Goal: Task Accomplishment & Management: Manage account settings

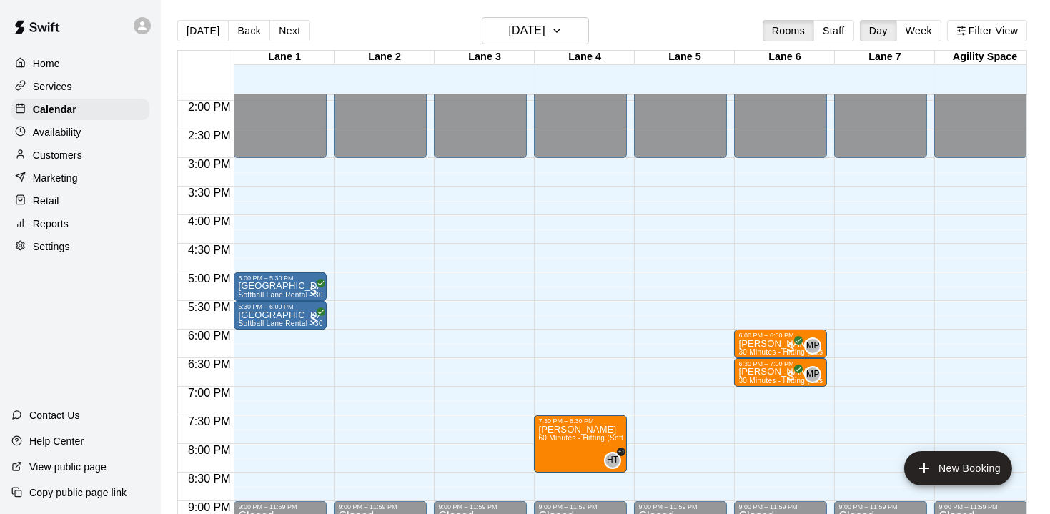
scroll to position [807, 0]
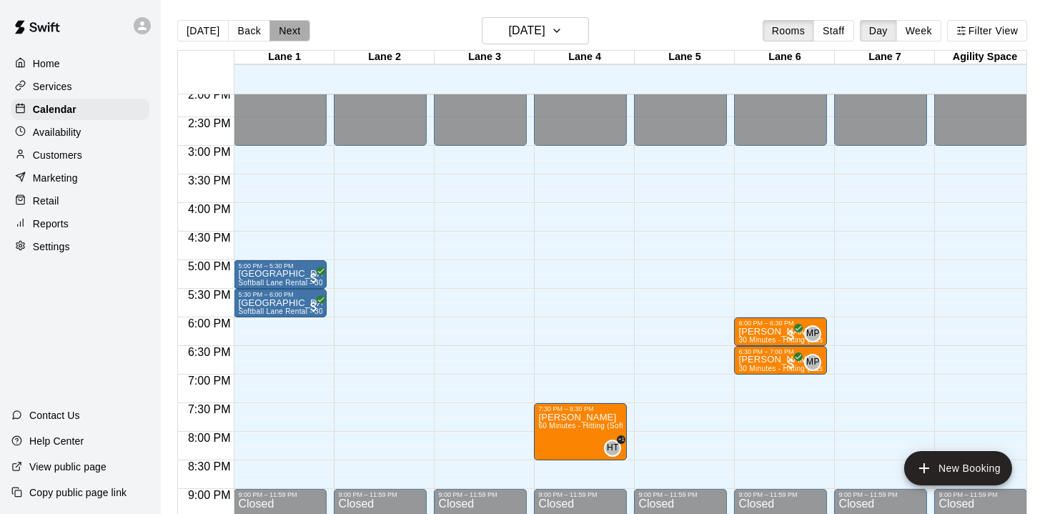
click at [294, 33] on button "Next" at bounding box center [289, 30] width 40 height 21
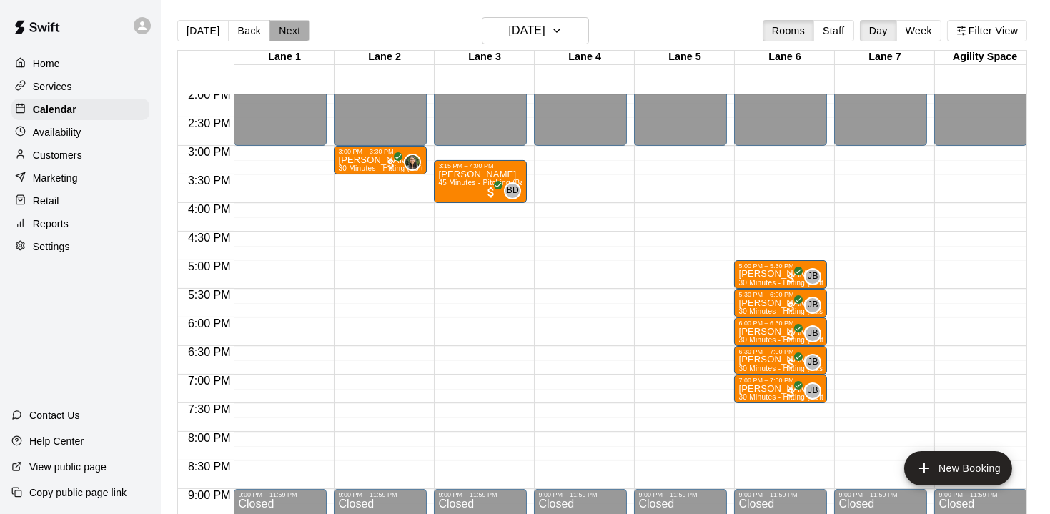
click at [294, 33] on button "Next" at bounding box center [289, 30] width 40 height 21
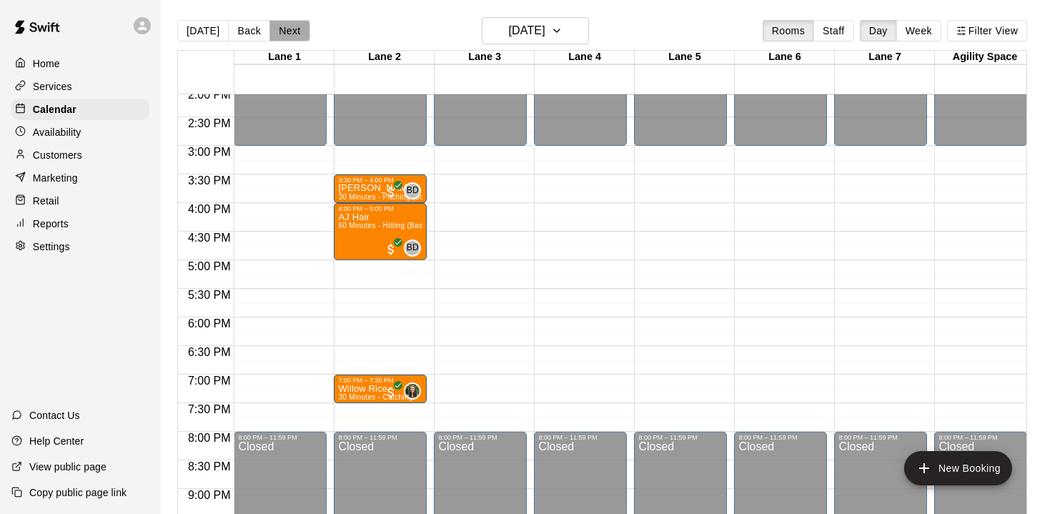
click at [292, 31] on button "Next" at bounding box center [289, 30] width 40 height 21
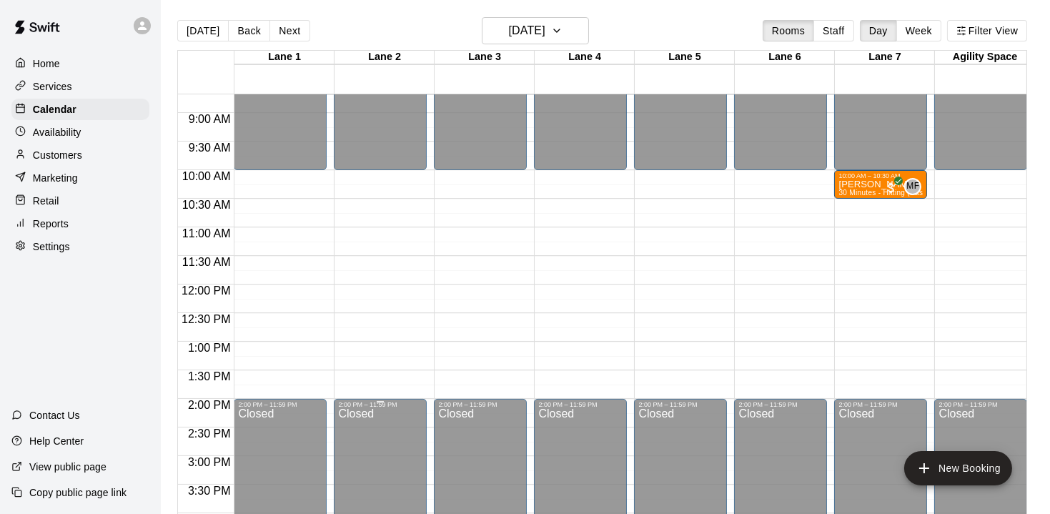
scroll to position [478, 0]
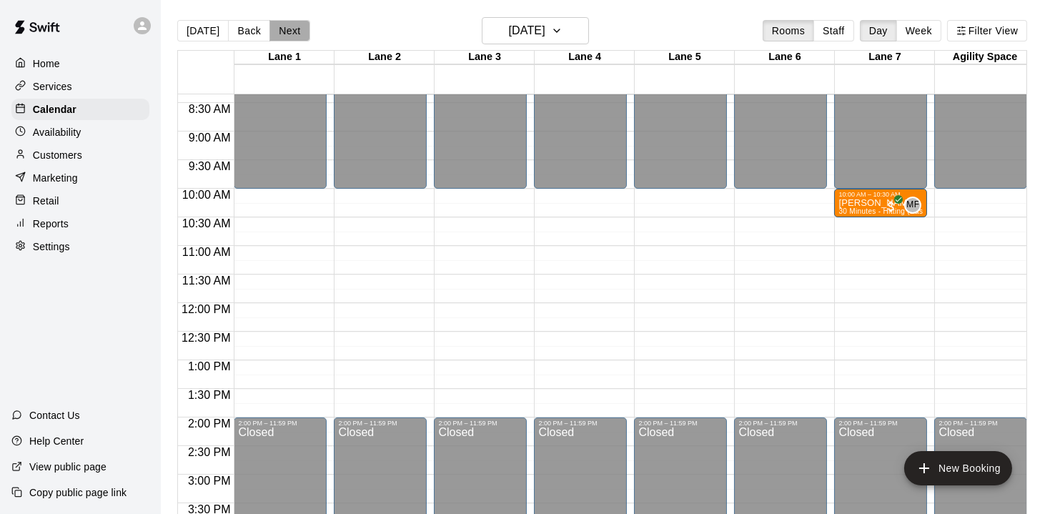
click at [293, 28] on button "Next" at bounding box center [289, 30] width 40 height 21
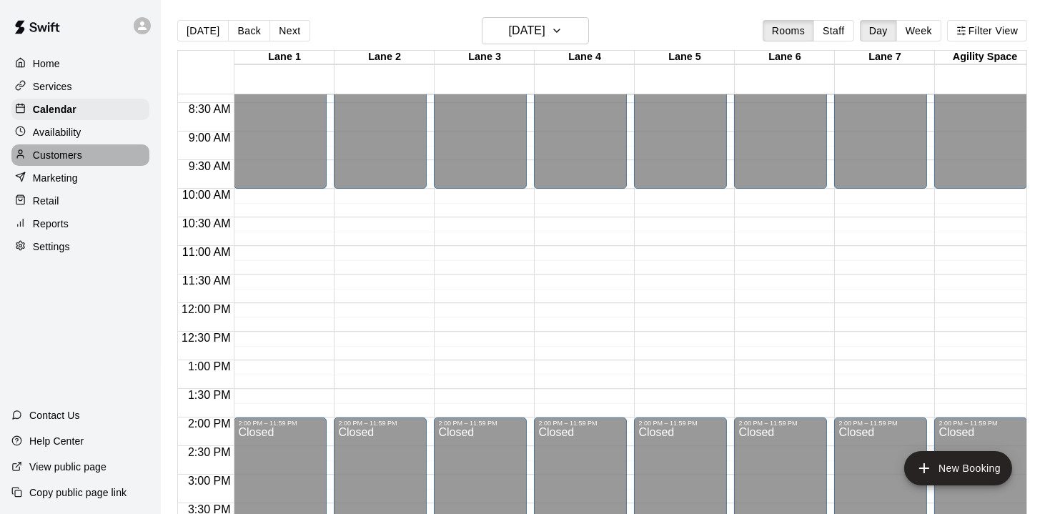
click at [49, 154] on p "Customers" at bounding box center [57, 155] width 49 height 14
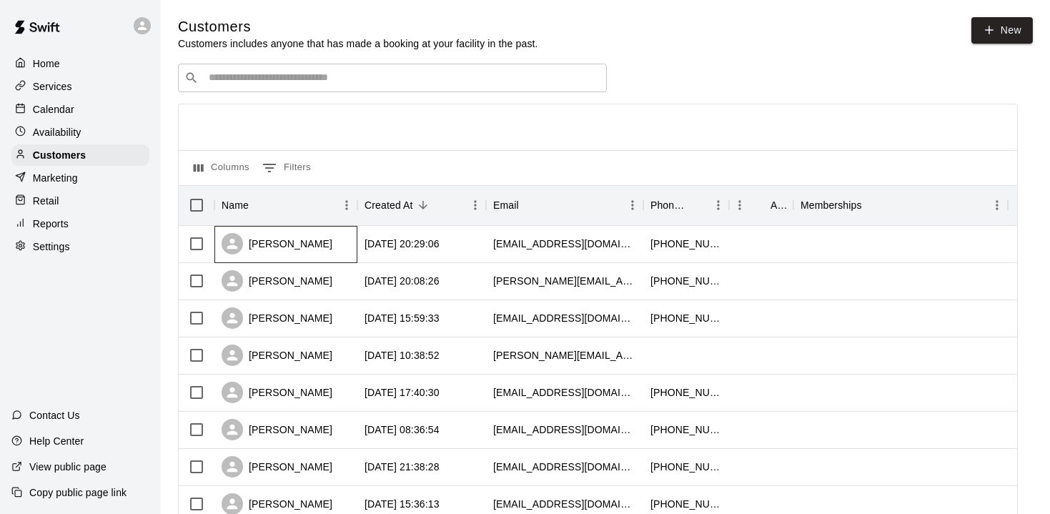
click at [296, 241] on div "[PERSON_NAME]" at bounding box center [276, 243] width 111 height 21
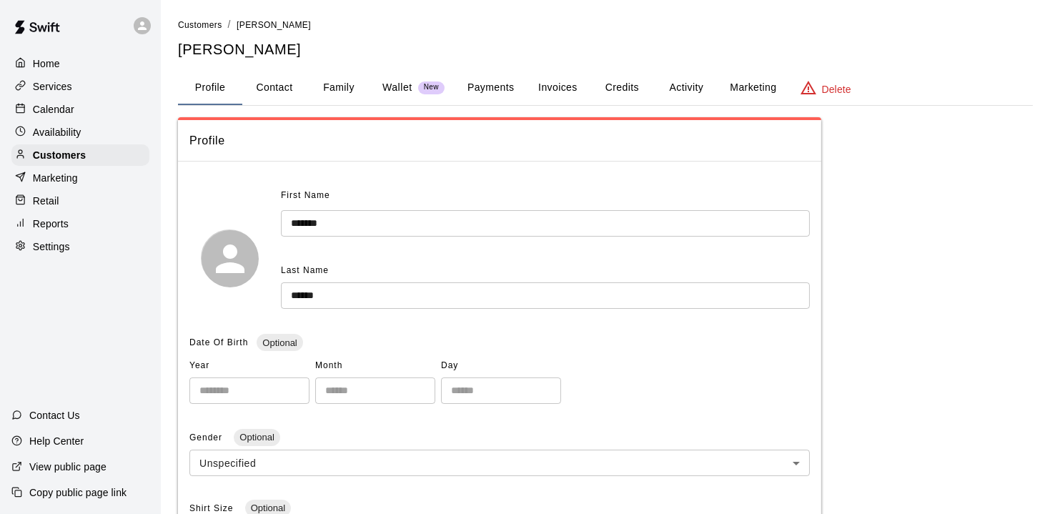
click at [350, 86] on button "Family" at bounding box center [339, 88] width 64 height 34
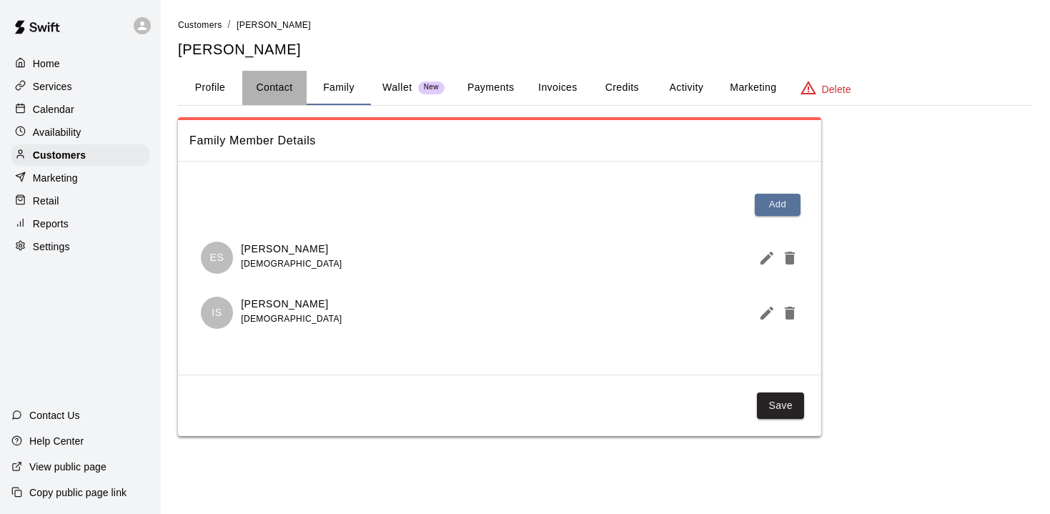
click at [283, 83] on button "Contact" at bounding box center [274, 88] width 64 height 34
select select "**"
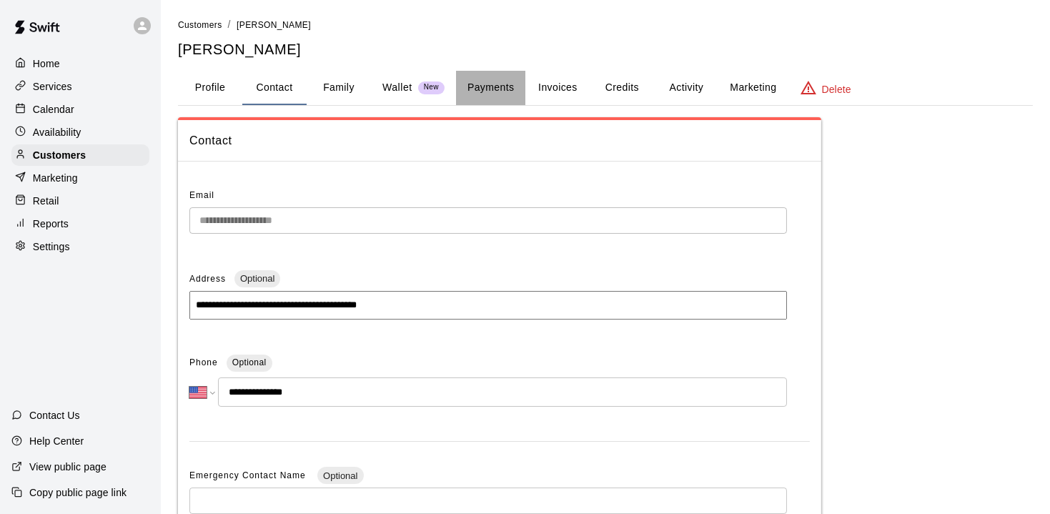
click at [492, 89] on button "Payments" at bounding box center [490, 88] width 69 height 34
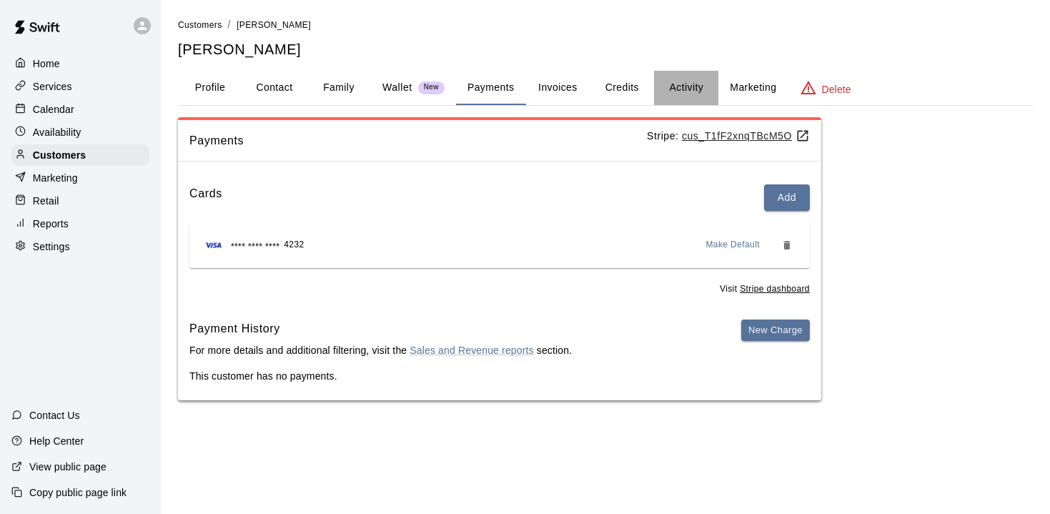
click at [693, 93] on button "Activity" at bounding box center [686, 88] width 64 height 34
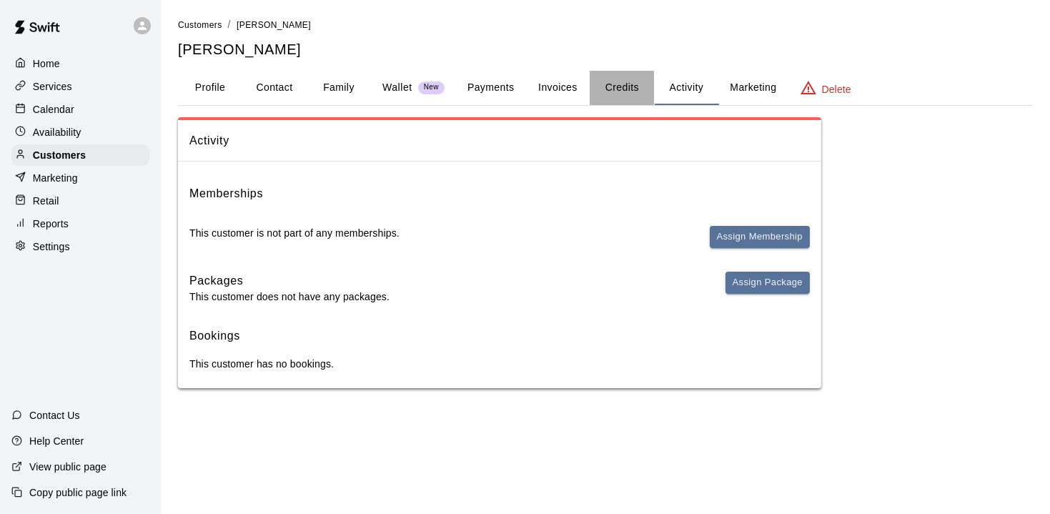
click at [609, 86] on button "Credits" at bounding box center [621, 88] width 64 height 34
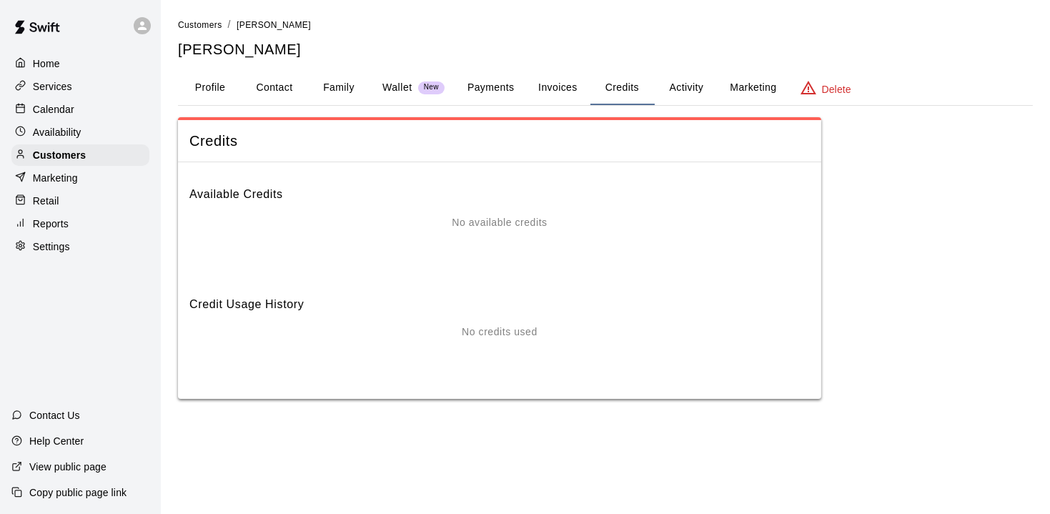
click at [61, 111] on p "Calendar" at bounding box center [53, 109] width 41 height 14
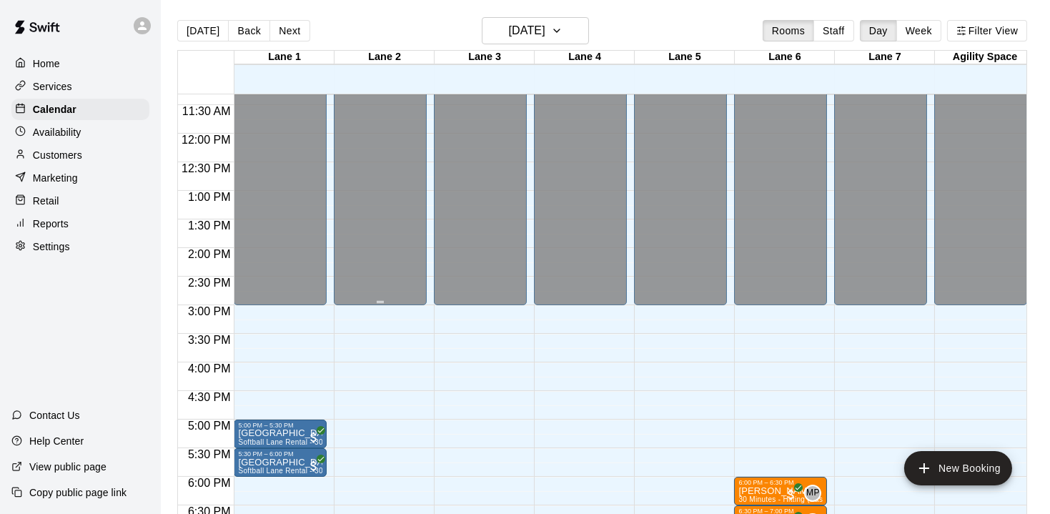
scroll to position [627, 0]
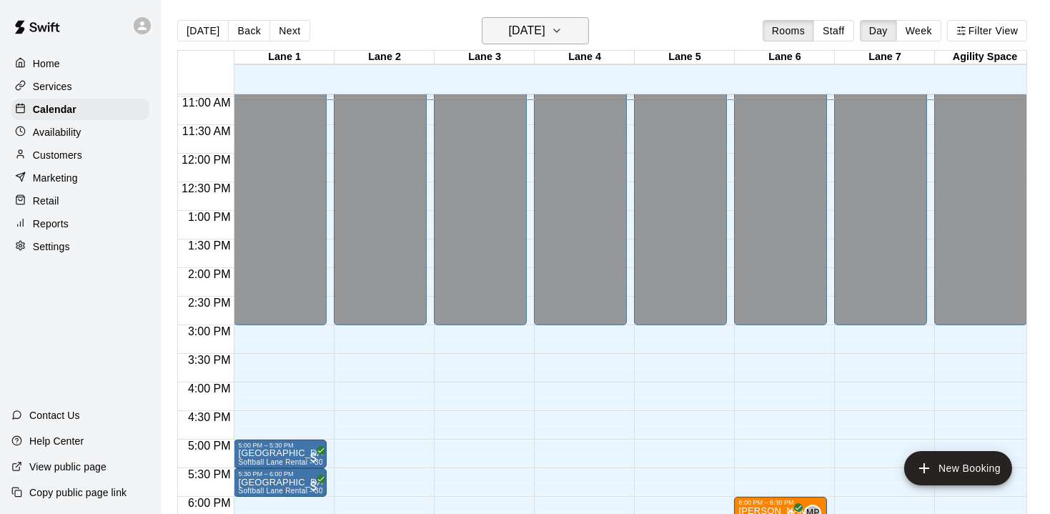
click at [589, 27] on button "[DATE]" at bounding box center [535, 30] width 107 height 27
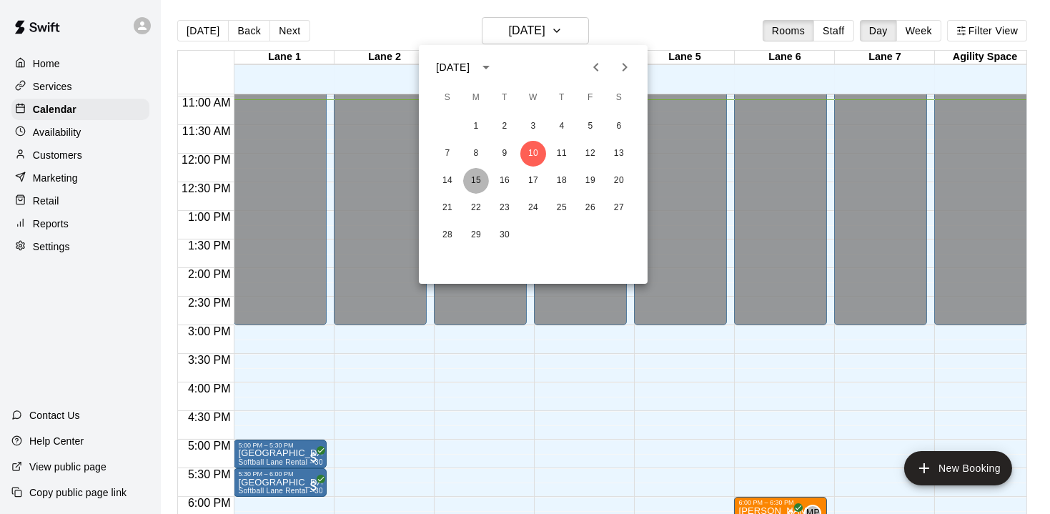
click at [474, 177] on button "15" at bounding box center [476, 181] width 26 height 26
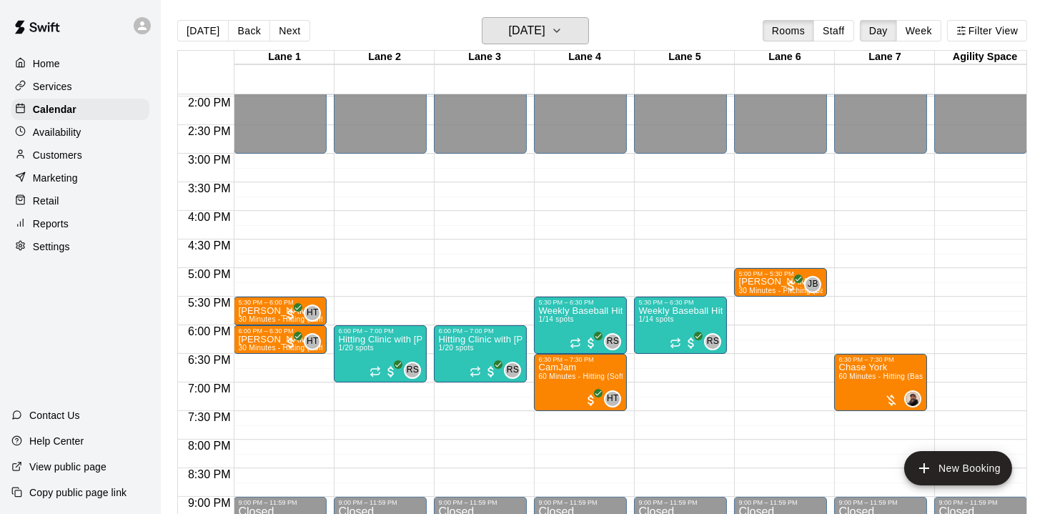
scroll to position [802, 0]
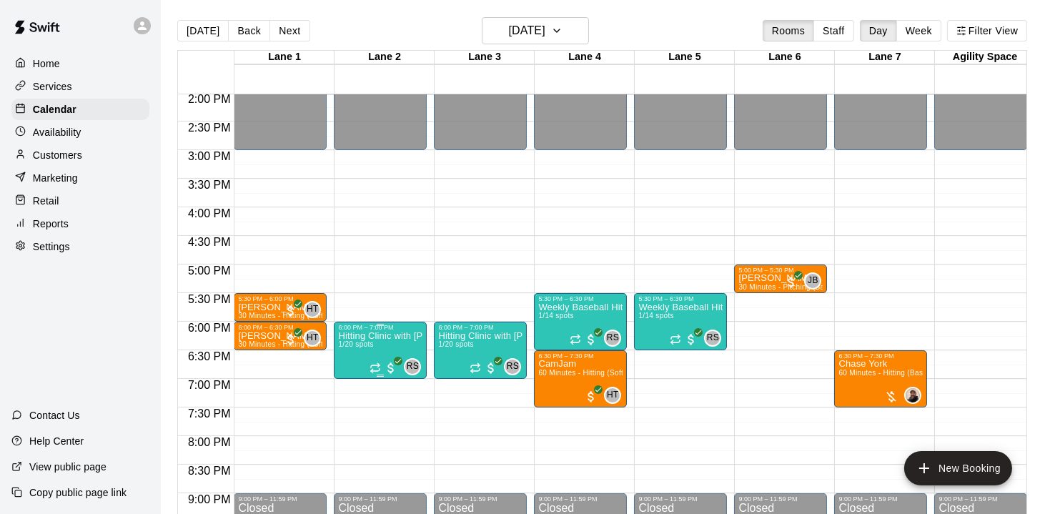
click at [372, 336] on p "Hitting Clinic with [PERSON_NAME] and [PERSON_NAME]!! [DEMOGRAPHIC_DATA]" at bounding box center [380, 336] width 84 height 0
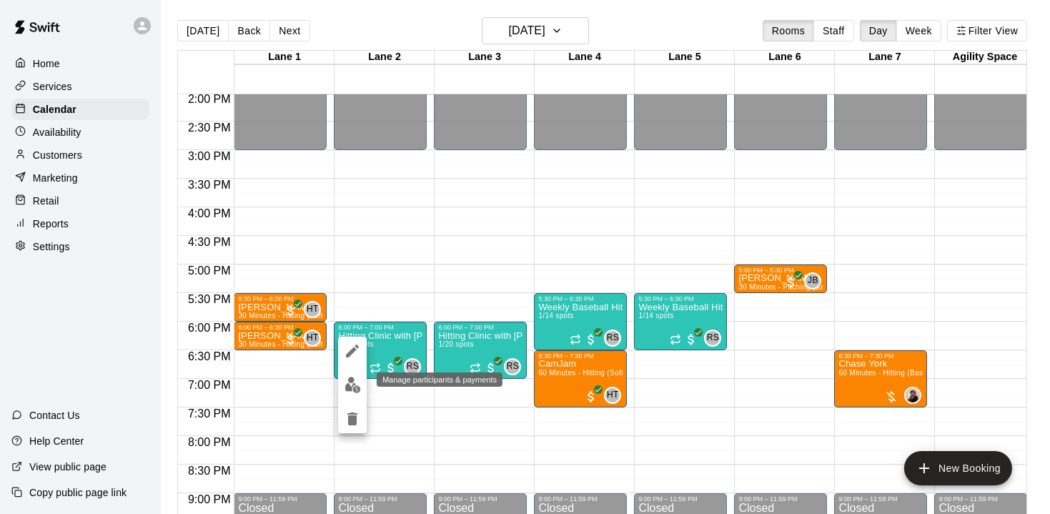
click at [350, 387] on img "edit" at bounding box center [352, 385] width 16 height 16
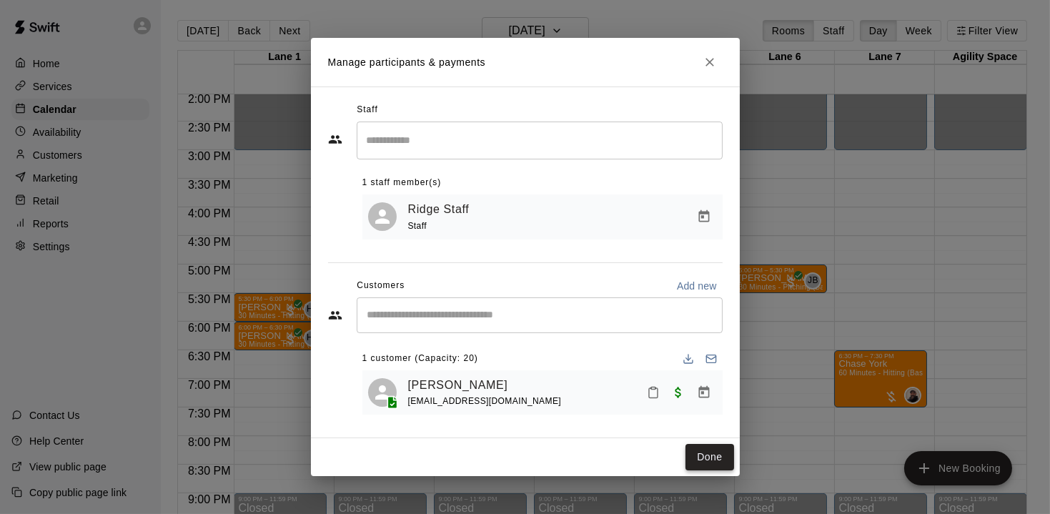
click at [724, 464] on button "Done" at bounding box center [709, 457] width 48 height 26
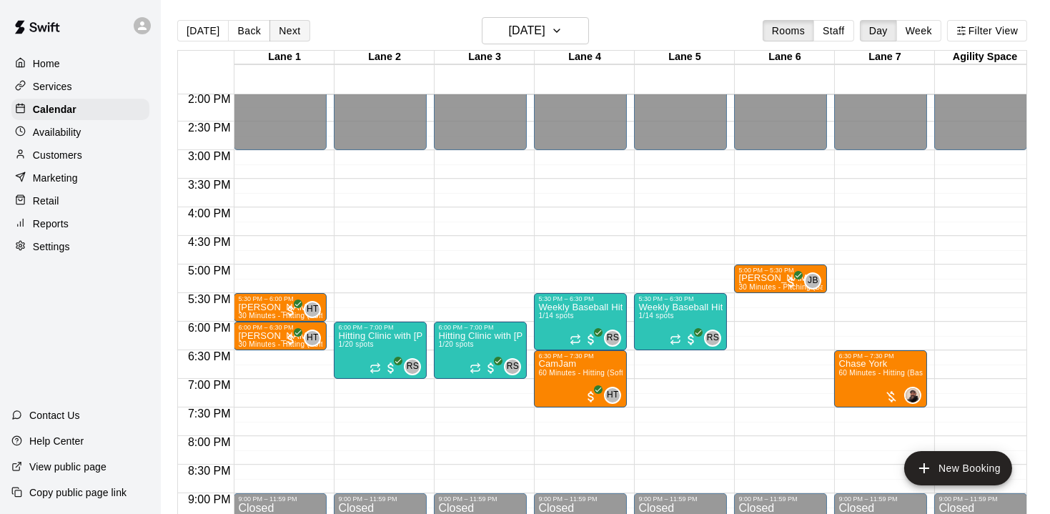
click at [297, 32] on button "Next" at bounding box center [289, 30] width 40 height 21
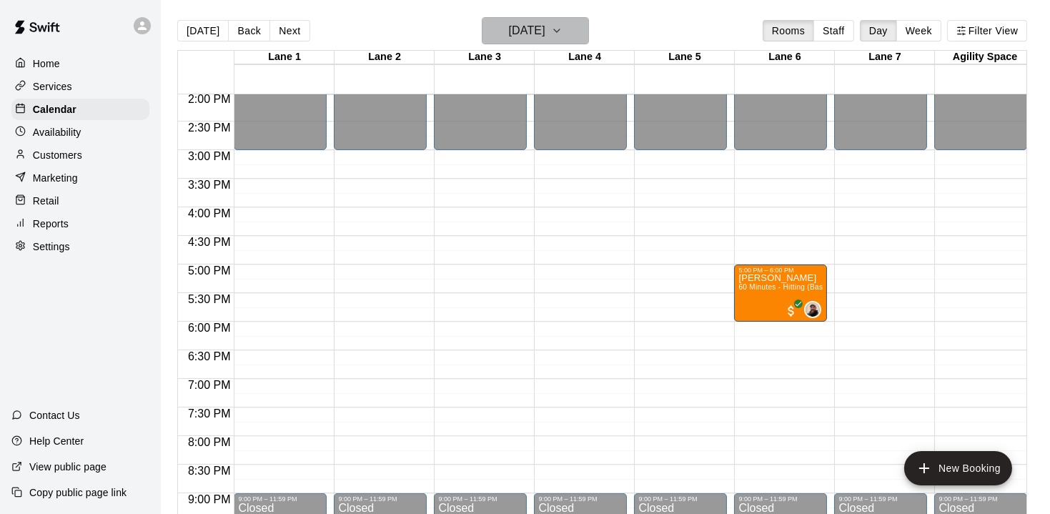
click at [562, 34] on icon "button" at bounding box center [556, 30] width 11 height 17
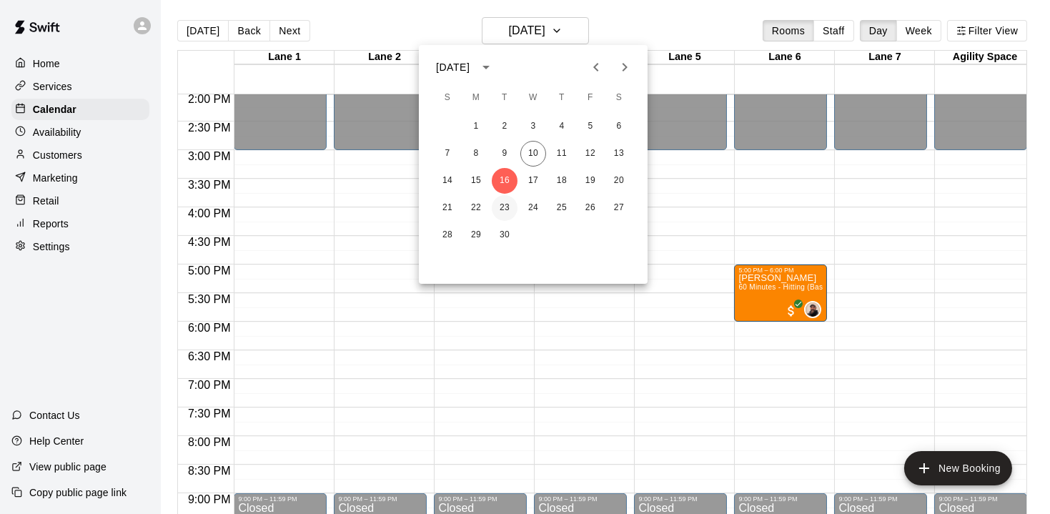
click at [505, 203] on button "23" at bounding box center [505, 208] width 26 height 26
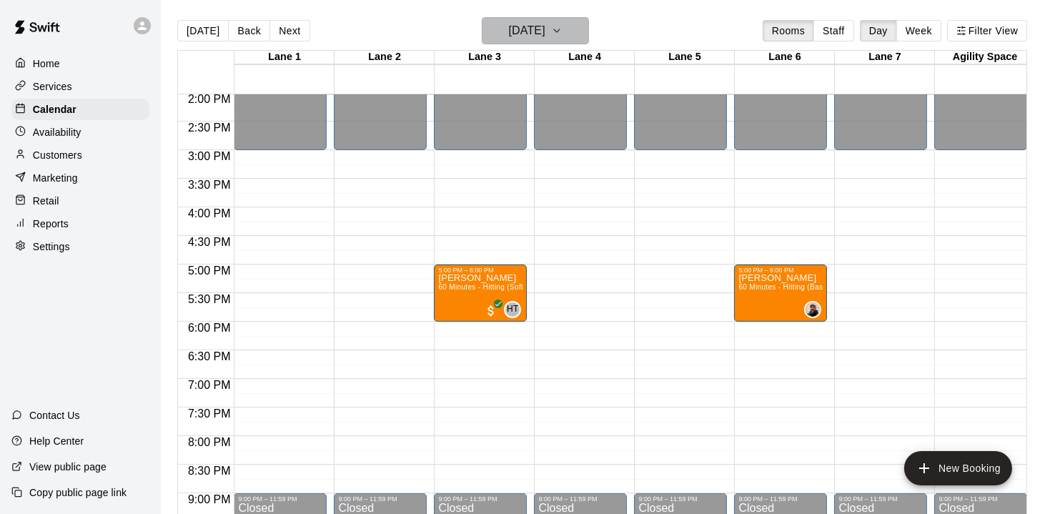
click at [559, 29] on icon "button" at bounding box center [557, 30] width 6 height 3
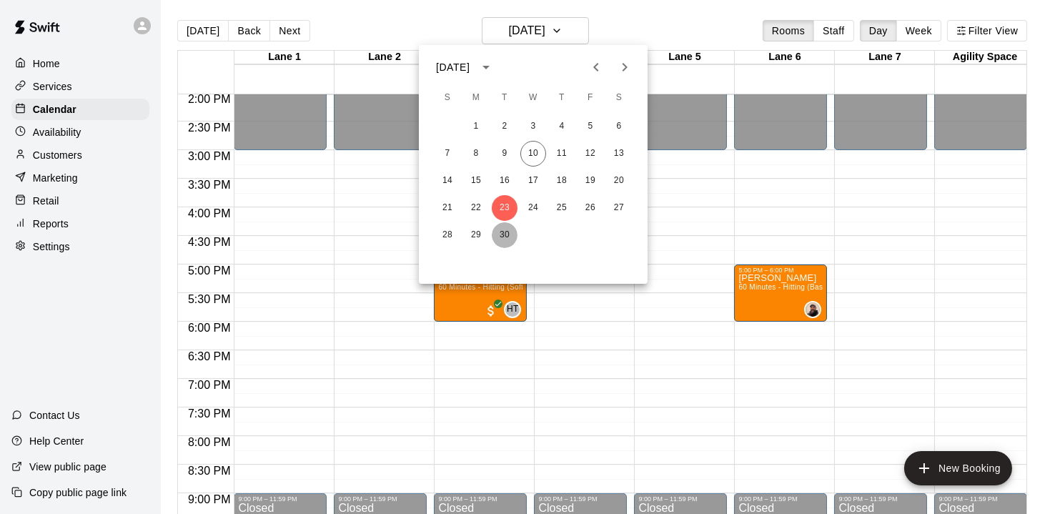
click at [507, 235] on button "30" at bounding box center [505, 235] width 26 height 26
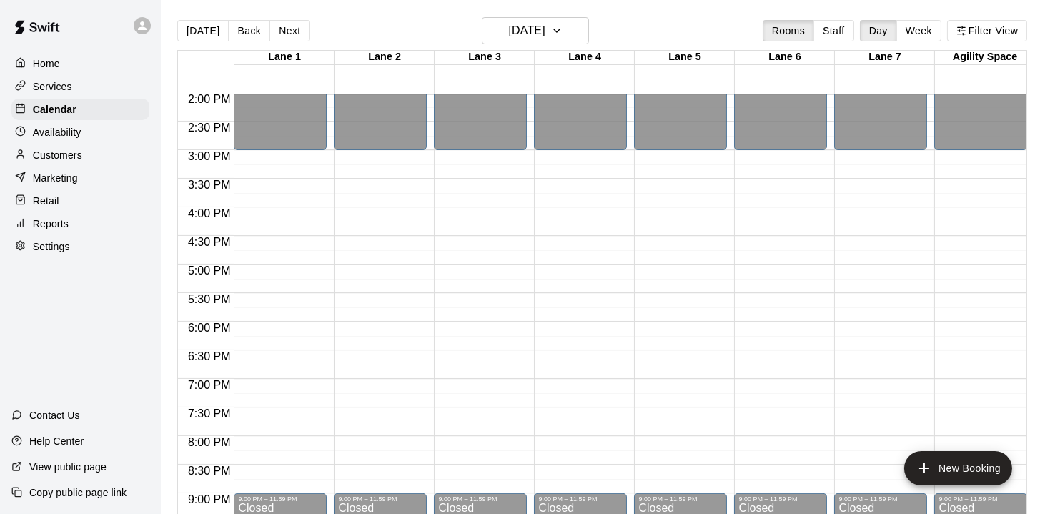
click at [55, 136] on p "Availability" at bounding box center [57, 132] width 49 height 14
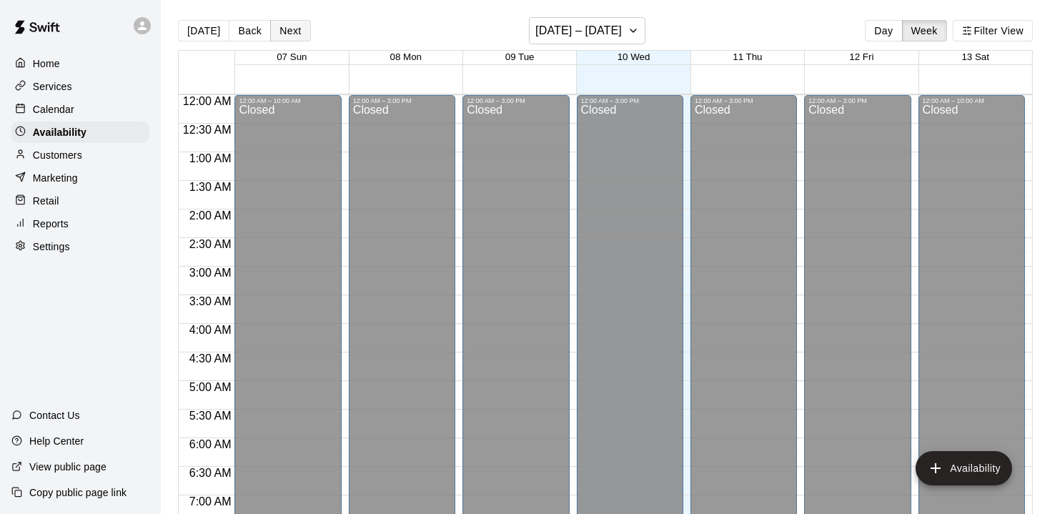
scroll to position [632, 0]
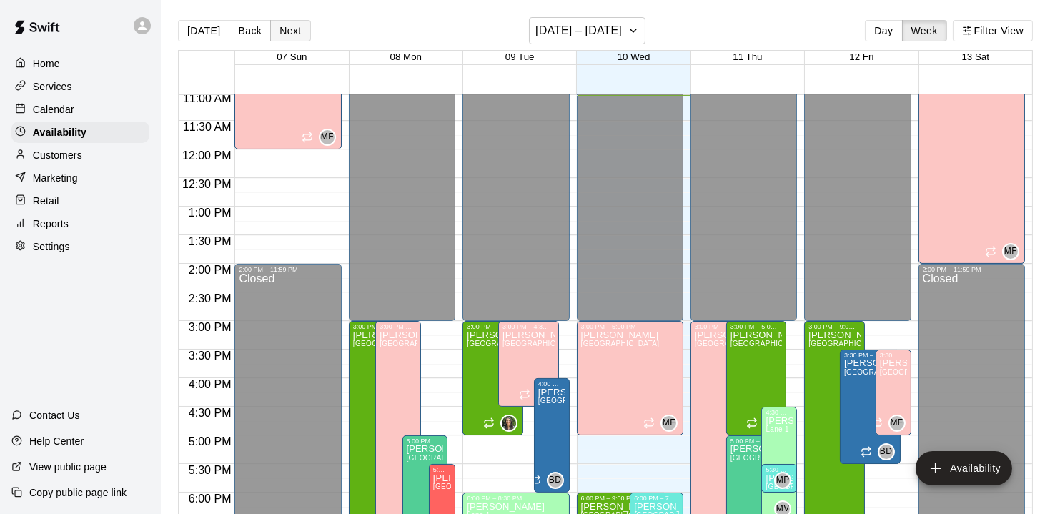
click at [297, 33] on button "Next" at bounding box center [290, 30] width 40 height 21
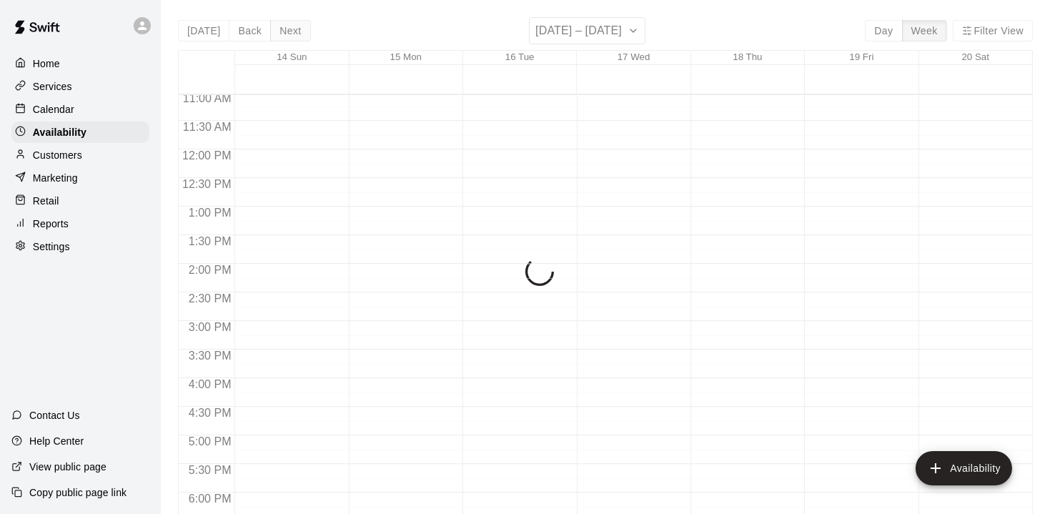
click at [297, 33] on button "Next" at bounding box center [290, 30] width 40 height 21
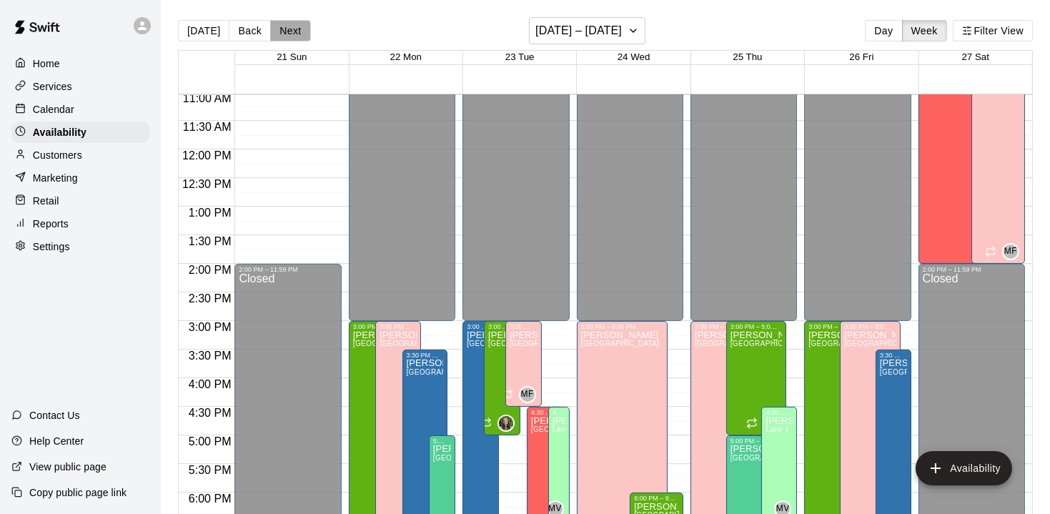
click at [297, 33] on button "Next" at bounding box center [290, 30] width 40 height 21
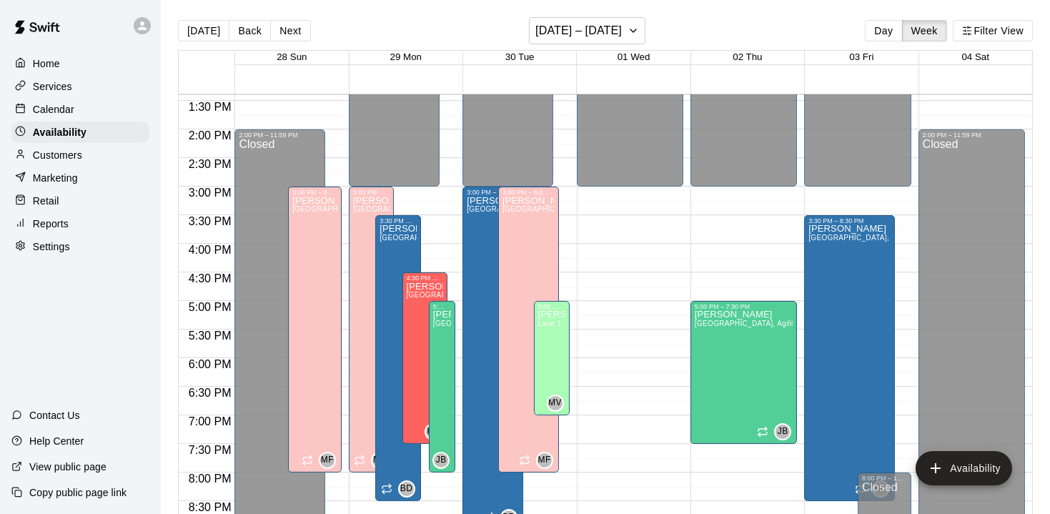
scroll to position [774, 0]
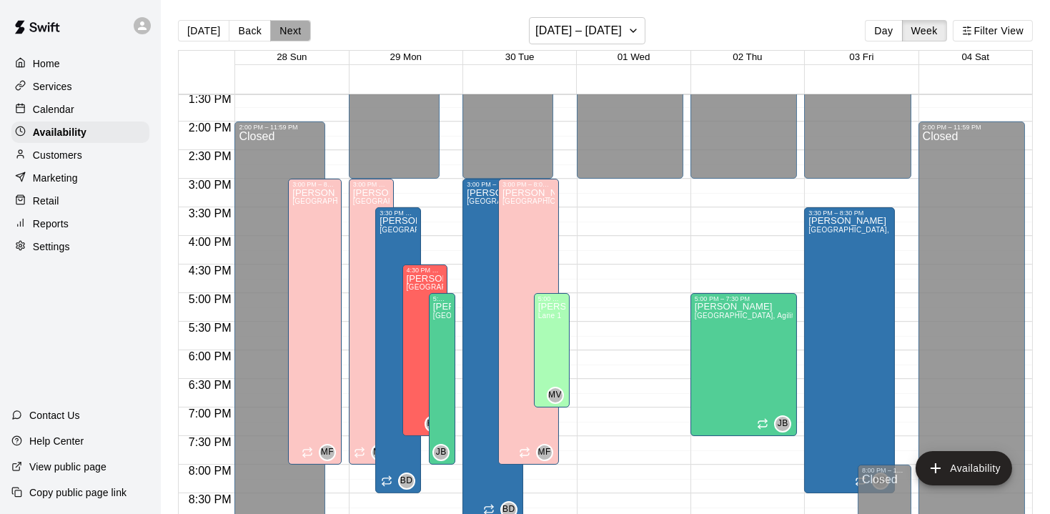
click at [300, 36] on button "Next" at bounding box center [290, 30] width 40 height 21
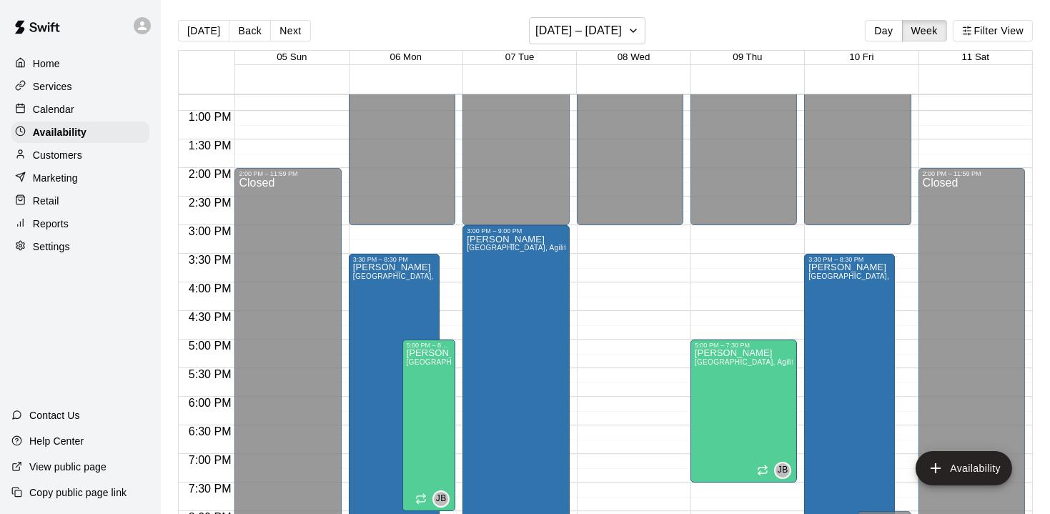
scroll to position [727, 0]
click at [49, 106] on p "Calendar" at bounding box center [53, 109] width 41 height 14
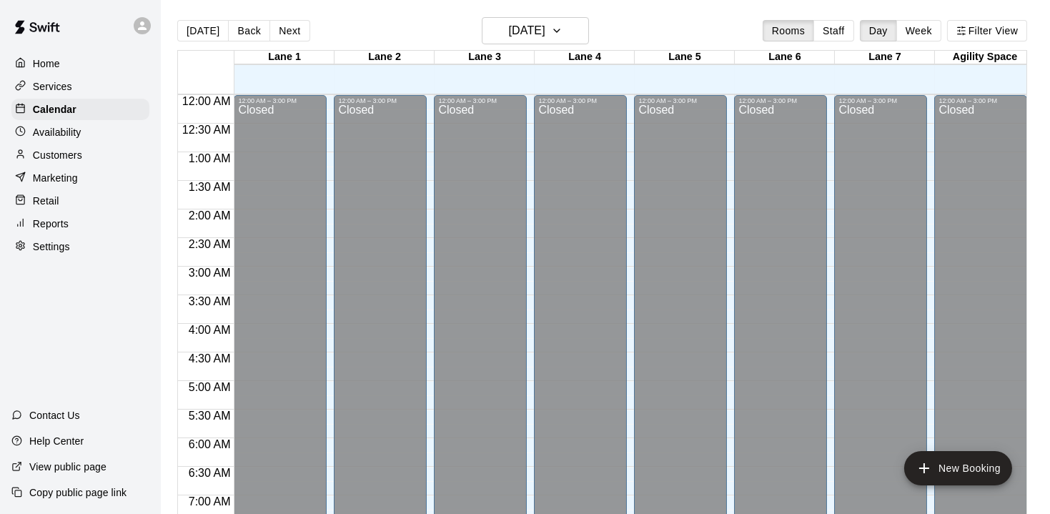
scroll to position [632, 0]
